Goal: Task Accomplishment & Management: Use online tool/utility

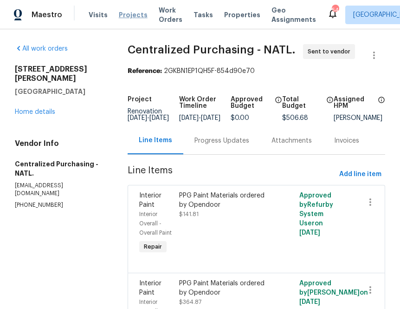
click at [121, 16] on span "Projects" at bounding box center [133, 14] width 29 height 9
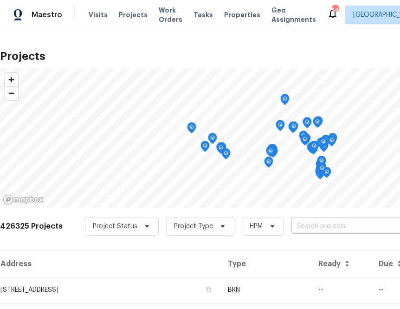
click at [362, 226] on input "text" at bounding box center [344, 226] width 106 height 14
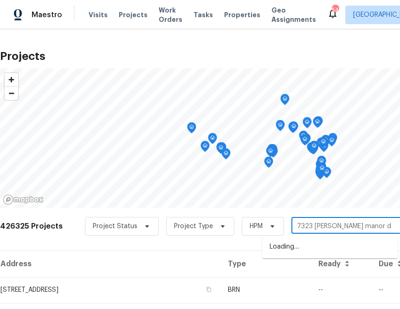
type input "[STREET_ADDRESS][PERSON_NAME]"
click at [290, 254] on li "[STREET_ADDRESS][PERSON_NAME]" at bounding box center [329, 246] width 135 height 15
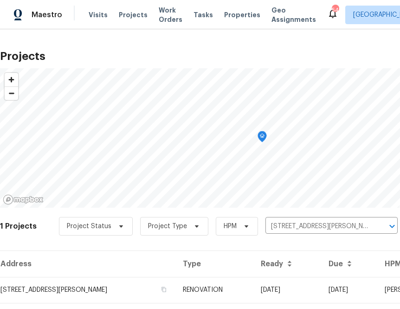
scroll to position [24, 0]
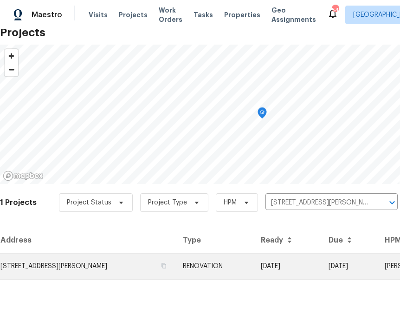
click at [79, 269] on td "[STREET_ADDRESS][PERSON_NAME]" at bounding box center [87, 266] width 175 height 26
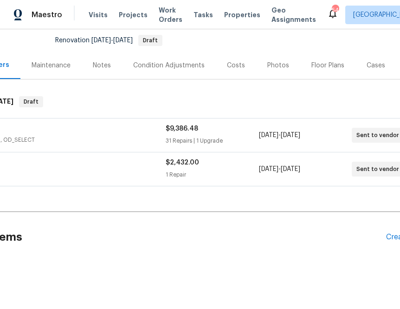
scroll to position [89, 124]
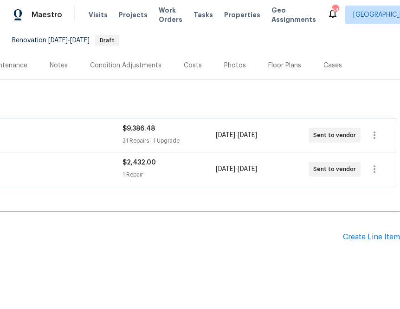
click at [365, 245] on div "Pending Line Items Create Line Item" at bounding box center [138, 236] width 524 height 43
click at [365, 241] on div "Pending Line Items Create Line Item" at bounding box center [138, 236] width 524 height 43
click at [354, 234] on div "Create Line Item" at bounding box center [371, 236] width 57 height 9
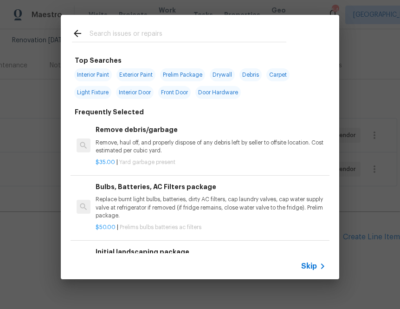
click at [312, 268] on span "Skip" at bounding box center [309, 265] width 16 height 9
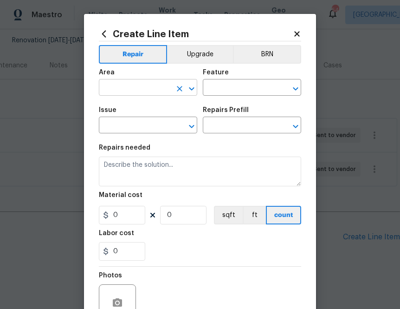
click at [130, 85] on input "text" at bounding box center [135, 88] width 72 height 14
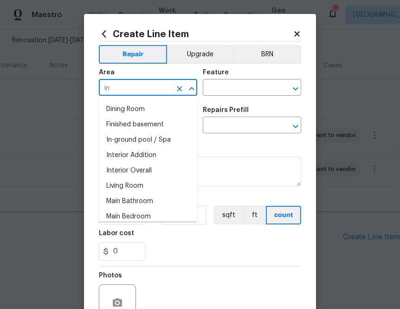
type input "i"
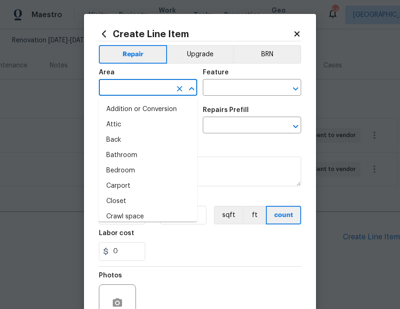
click at [297, 32] on icon at bounding box center [296, 33] width 5 height 5
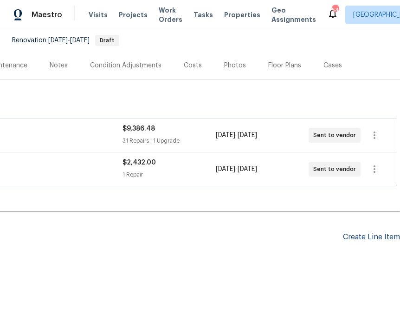
click at [357, 238] on div "Create Line Item" at bounding box center [371, 236] width 57 height 9
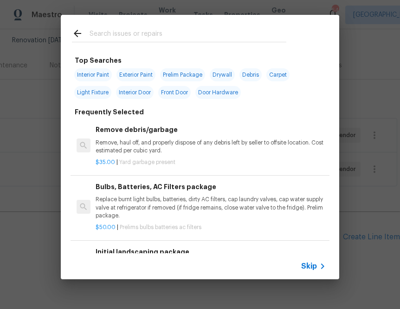
click at [126, 36] on input "text" at bounding box center [188, 35] width 197 height 14
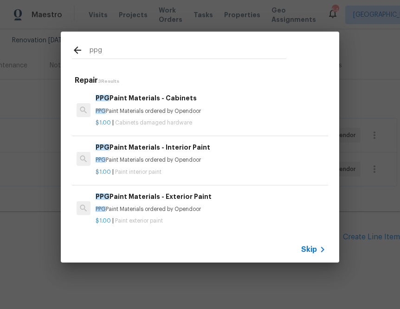
type input "ppg"
click at [183, 167] on div "$1.00 | Paint interior paint" at bounding box center [211, 170] width 230 height 12
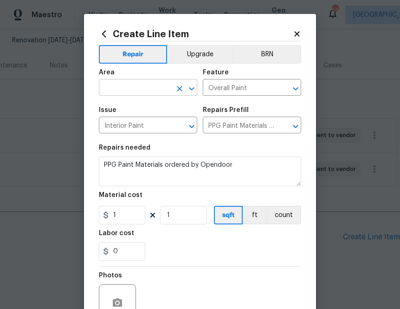
click at [147, 90] on input "text" at bounding box center [135, 88] width 72 height 14
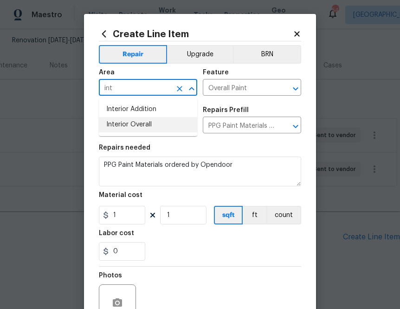
click at [134, 122] on li "Interior Overall" at bounding box center [148, 124] width 98 height 15
type input "Interior Overall"
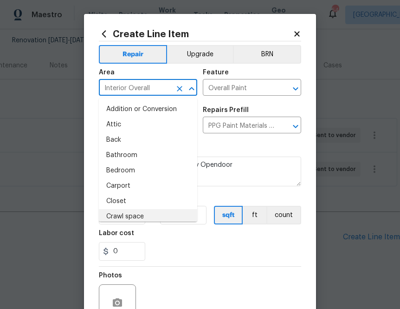
click at [168, 237] on div "Labor cost" at bounding box center [200, 236] width 202 height 12
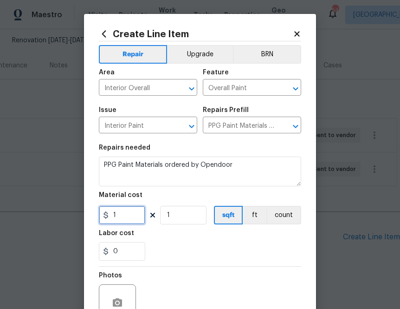
click at [138, 211] on input "1" at bounding box center [122, 215] width 46 height 19
paste input "771.8"
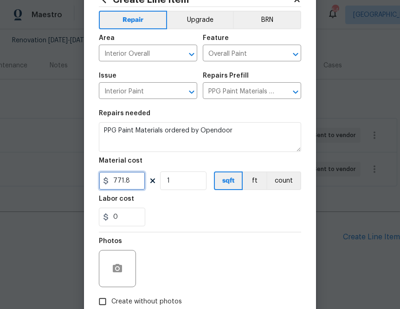
scroll to position [91, 0]
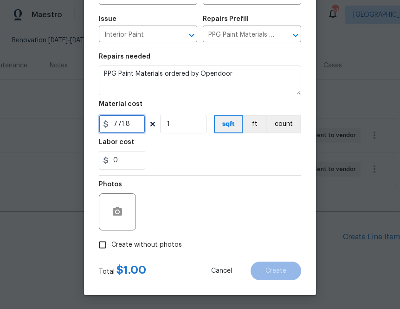
type input "771.8"
click at [161, 246] on span "Create without photos" at bounding box center [146, 245] width 71 height 10
click at [111, 246] on input "Create without photos" at bounding box center [103, 245] width 18 height 18
checkbox input "true"
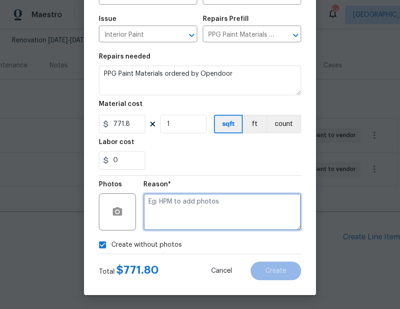
click at [197, 210] on textarea at bounding box center [222, 211] width 158 height 37
type textarea "na"
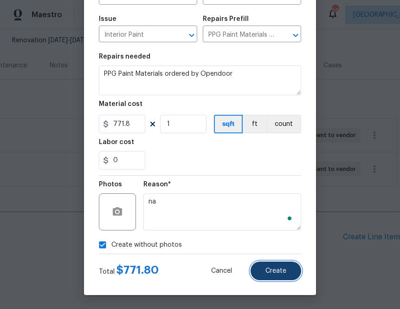
click at [272, 276] on button "Create" at bounding box center [276, 270] width 51 height 19
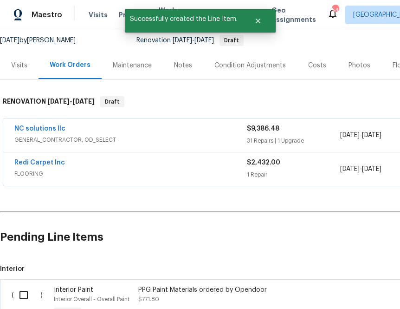
scroll to position [217, 0]
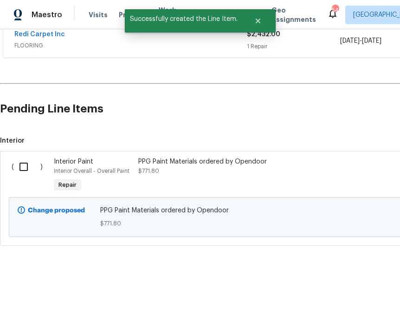
click at [26, 165] on input "checkbox" at bounding box center [27, 166] width 26 height 19
checkbox input "true"
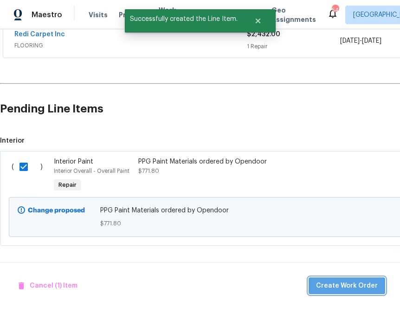
click at [357, 284] on span "Create Work Order" at bounding box center [347, 286] width 62 height 12
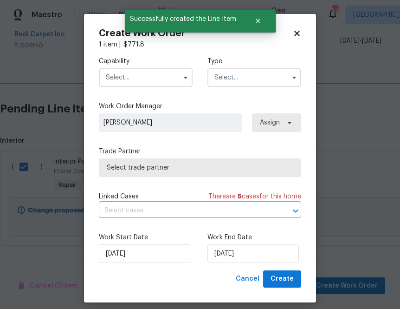
click at [167, 84] on input "text" at bounding box center [146, 77] width 94 height 19
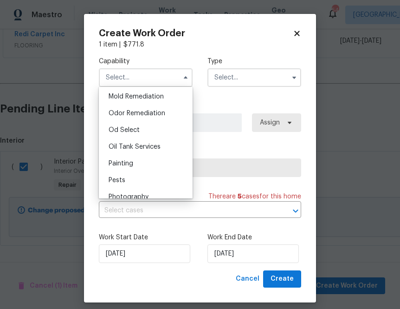
scroll to position [713, 0]
click at [135, 162] on div "Painting" at bounding box center [145, 164] width 89 height 17
type input "Painting"
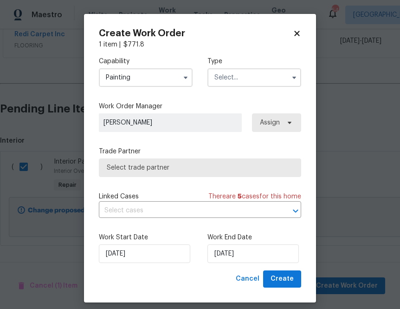
click at [285, 78] on input "text" at bounding box center [254, 77] width 94 height 19
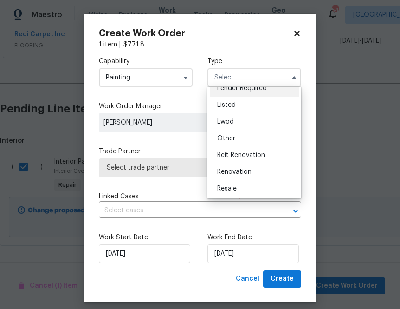
scroll to position [80, 0]
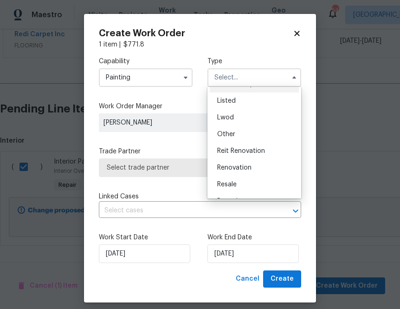
click at [240, 162] on div "Renovation" at bounding box center [254, 167] width 89 height 17
type input "Renovation"
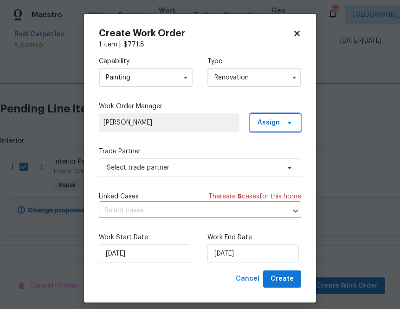
click at [268, 123] on span "Assign" at bounding box center [269, 122] width 22 height 9
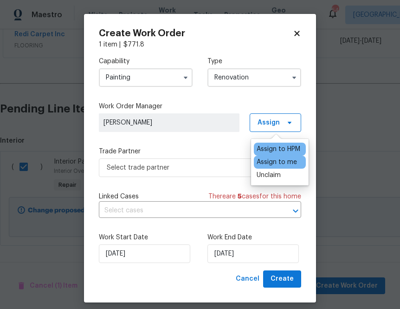
click at [269, 160] on div "Assign to me" at bounding box center [277, 161] width 40 height 9
click at [268, 160] on div "Assign to me" at bounding box center [277, 161] width 40 height 9
click at [268, 162] on div "Assign to me" at bounding box center [277, 161] width 40 height 9
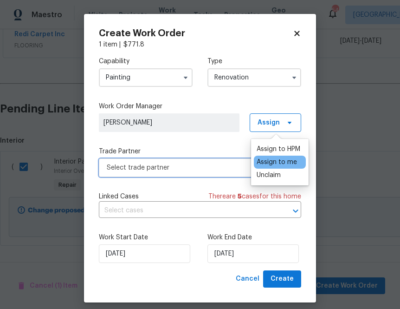
click at [213, 165] on span "Select trade partner" at bounding box center [193, 167] width 173 height 9
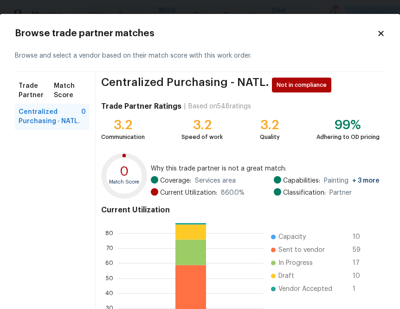
scroll to position [99, 0]
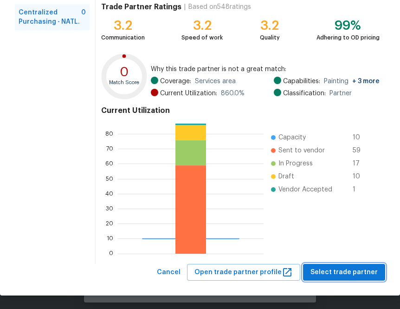
click at [345, 277] on button "Select trade partner" at bounding box center [344, 272] width 82 height 17
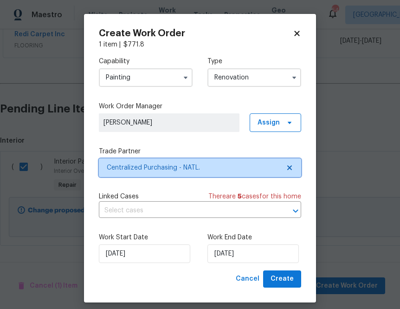
scroll to position [0, 0]
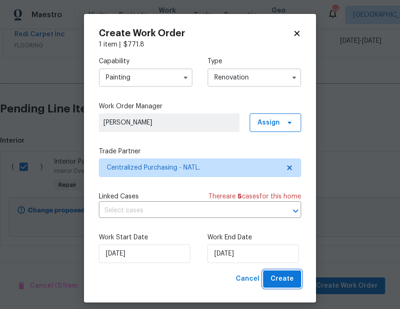
click at [284, 284] on span "Create" at bounding box center [282, 279] width 23 height 12
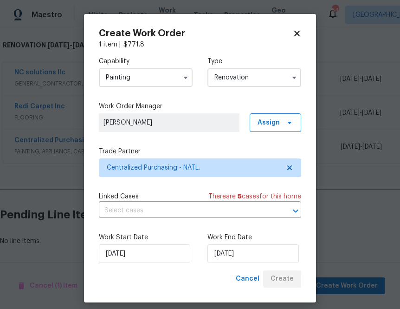
scroll to position [145, 0]
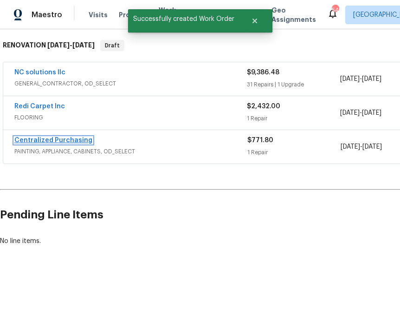
click at [70, 140] on link "Centralized Purchasing" at bounding box center [53, 140] width 78 height 6
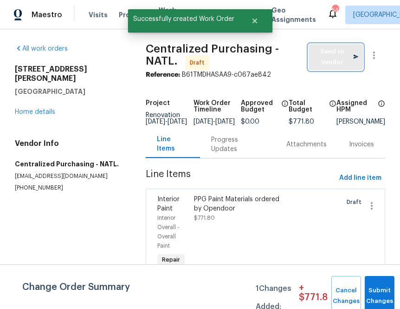
click at [325, 61] on span "Send to Vendor" at bounding box center [335, 56] width 45 height 21
